Goal: Information Seeking & Learning: Learn about a topic

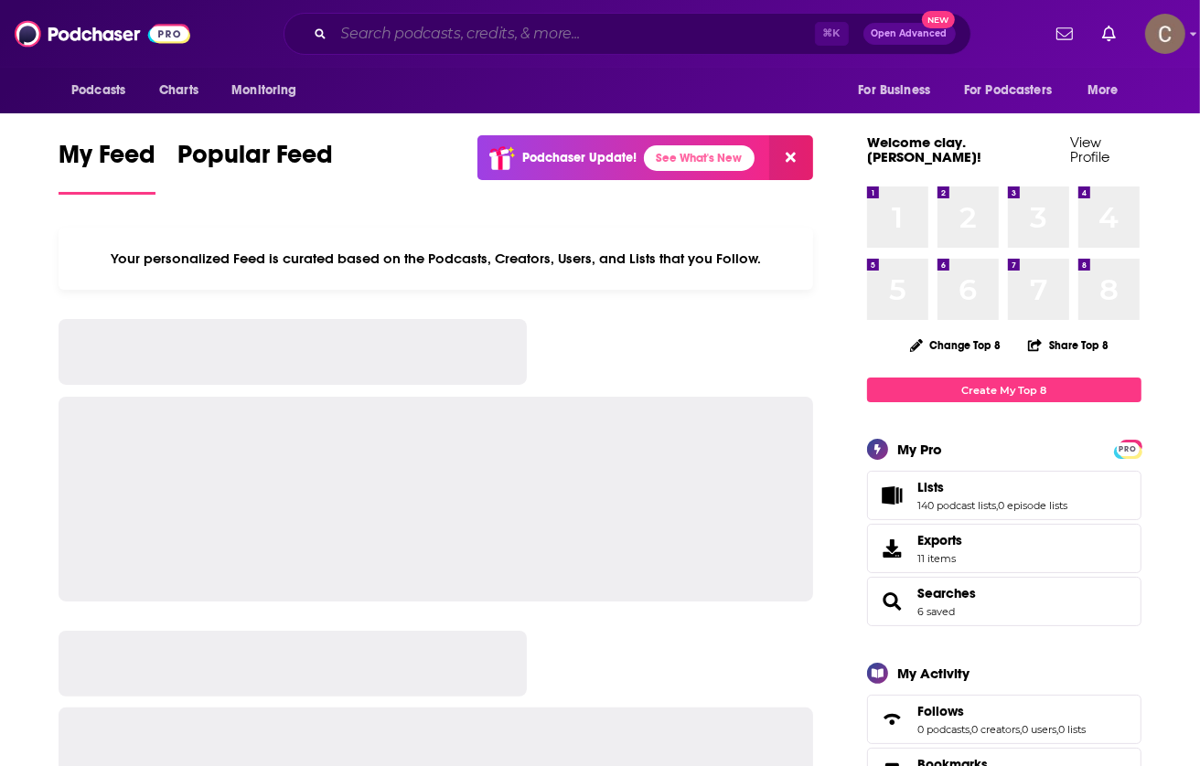
click at [619, 37] on input "Search podcasts, credits, & more..." at bounding box center [574, 33] width 481 height 29
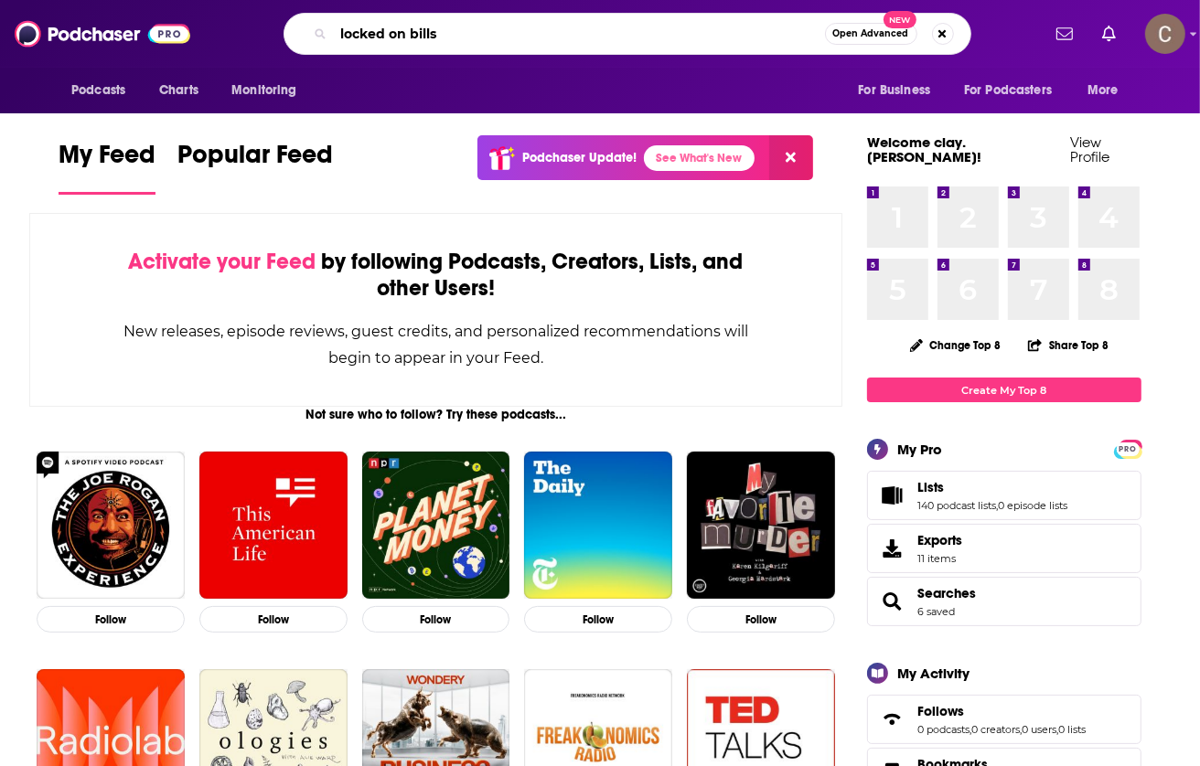
type input "locked on bills"
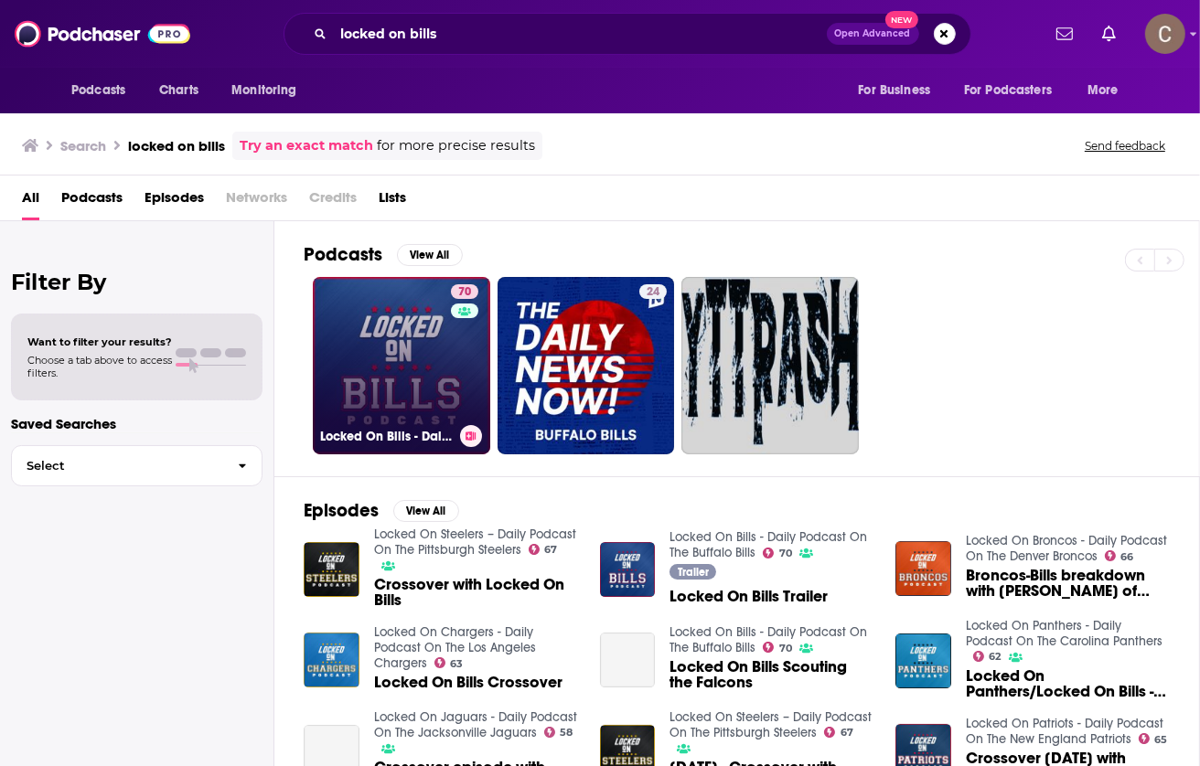
click at [374, 343] on link "70 Locked On Bills - Daily Podcast On The Buffalo Bills" at bounding box center [401, 365] width 177 height 177
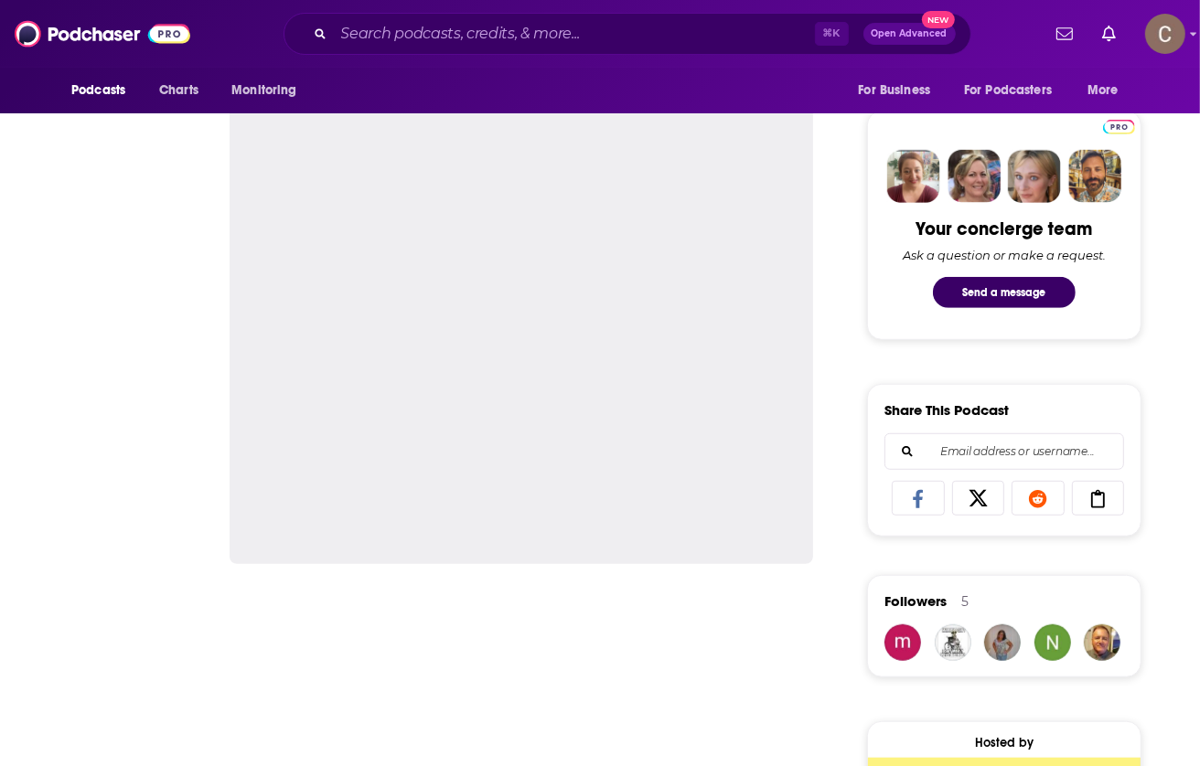
scroll to position [1377, 0]
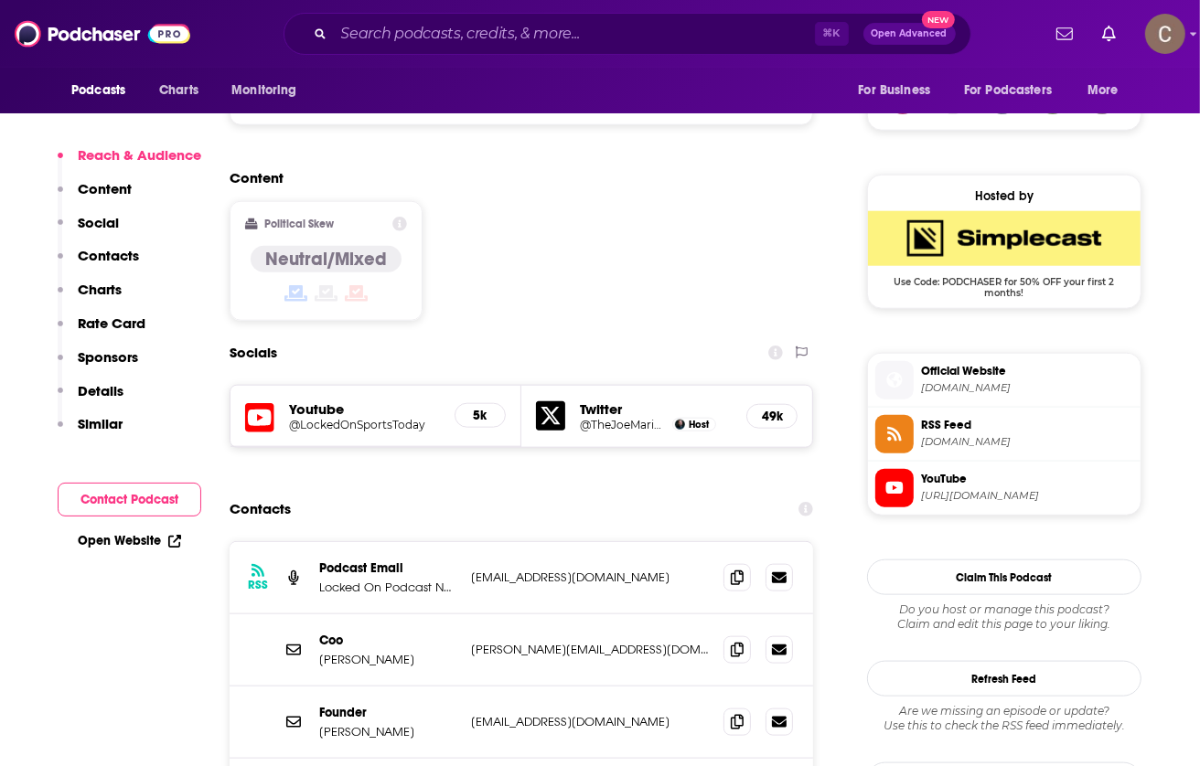
click at [1082, 435] on span "[DOMAIN_NAME]" at bounding box center [1027, 442] width 212 height 14
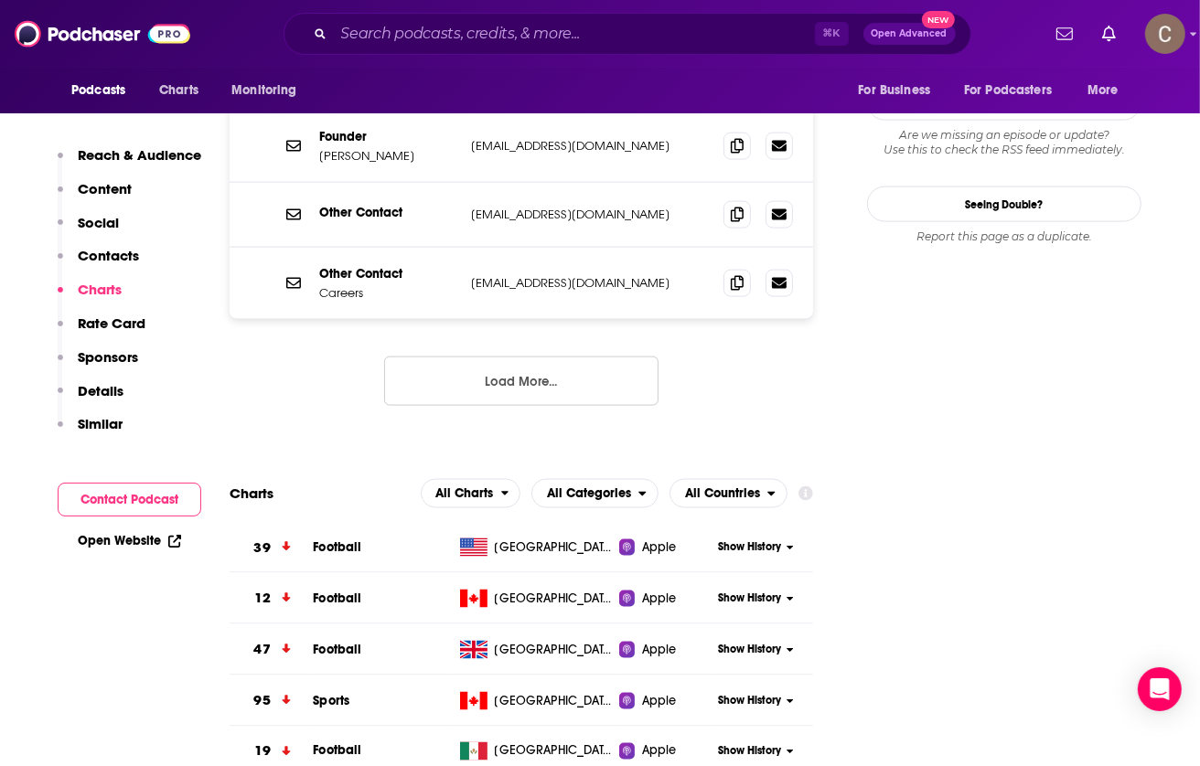
scroll to position [2077, 0]
